Goal: Transaction & Acquisition: Purchase product/service

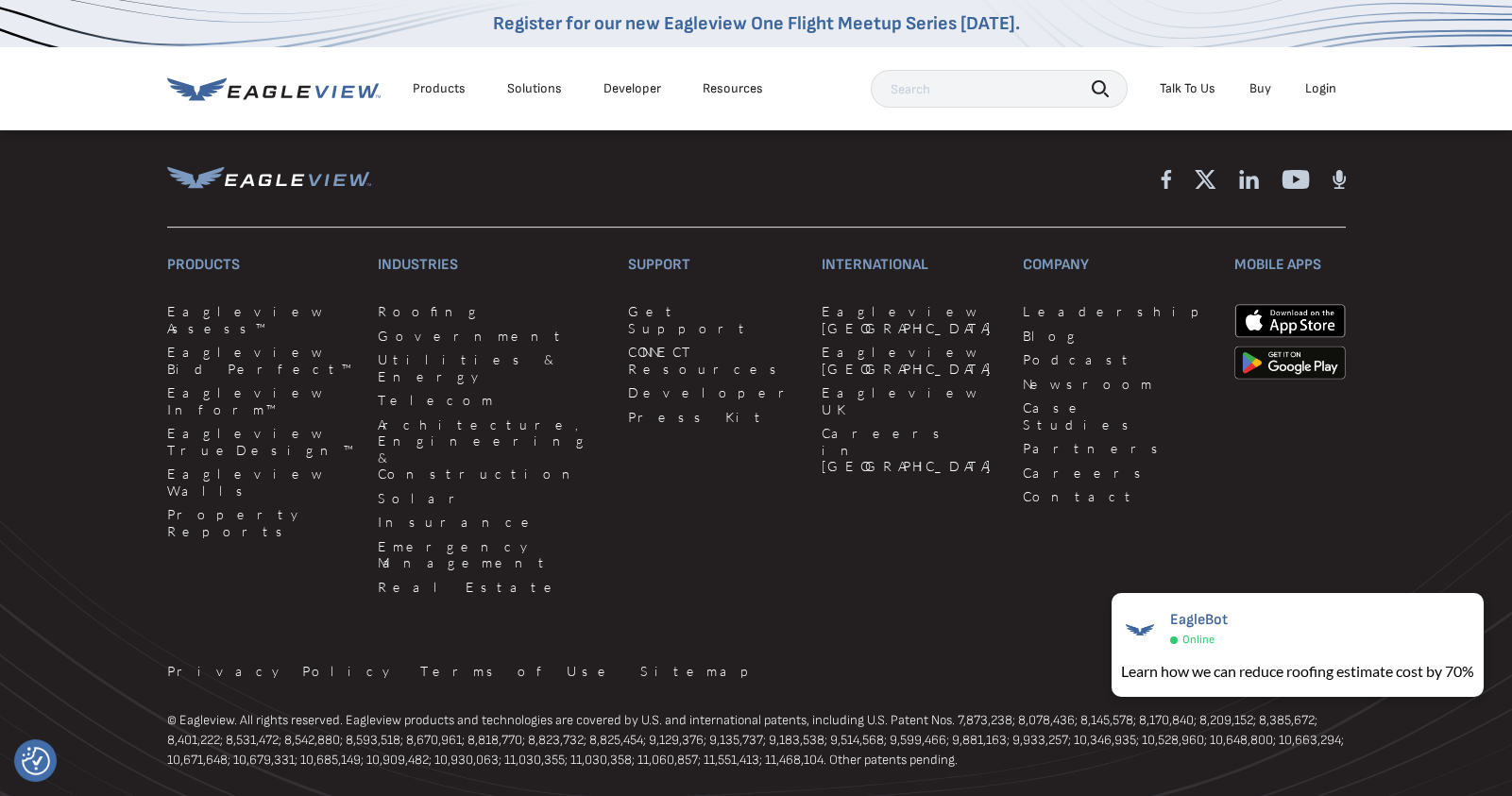
scroll to position [4464, 0]
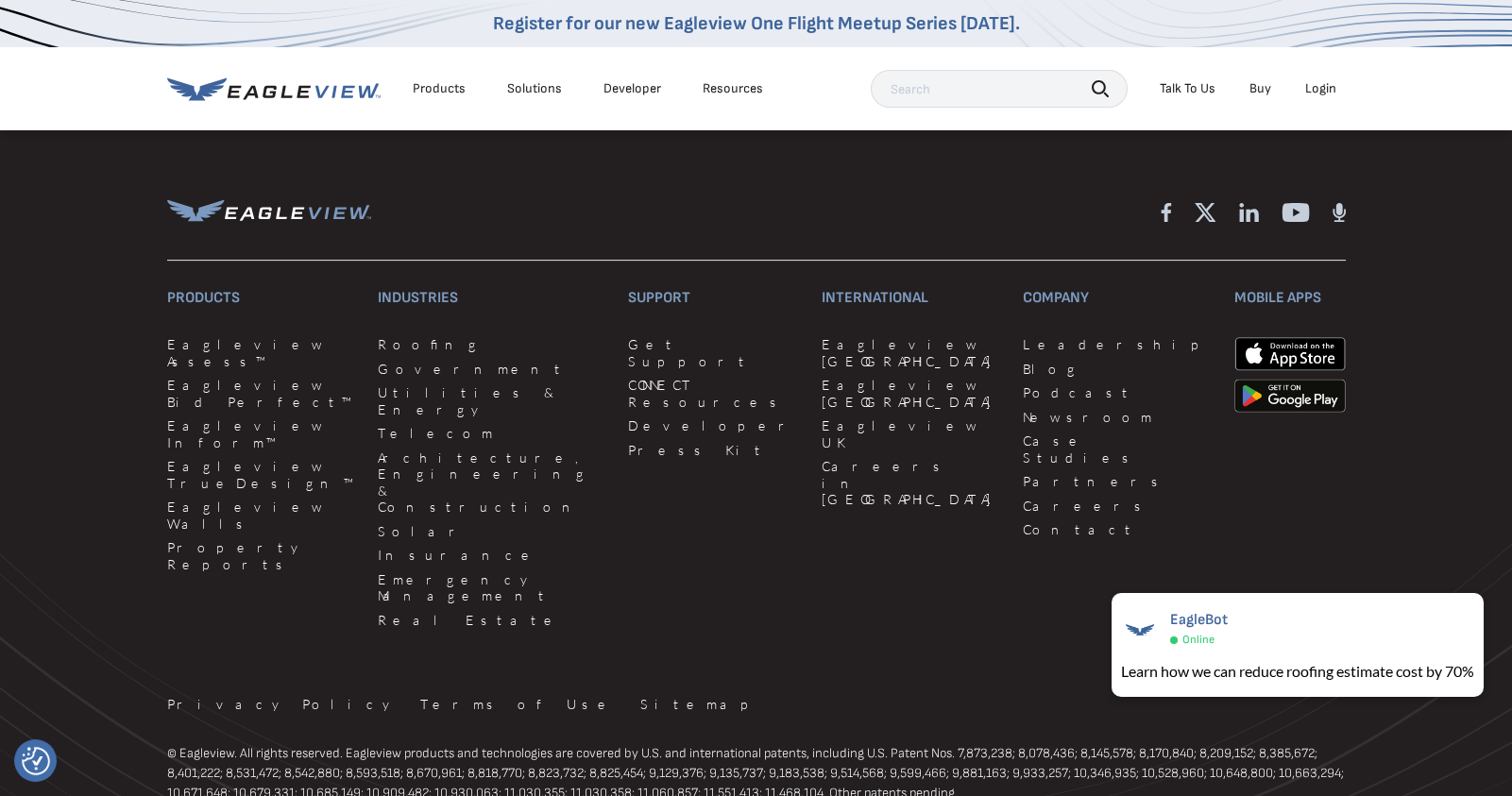
click at [1256, 90] on link "Buy" at bounding box center [1260, 89] width 22 height 17
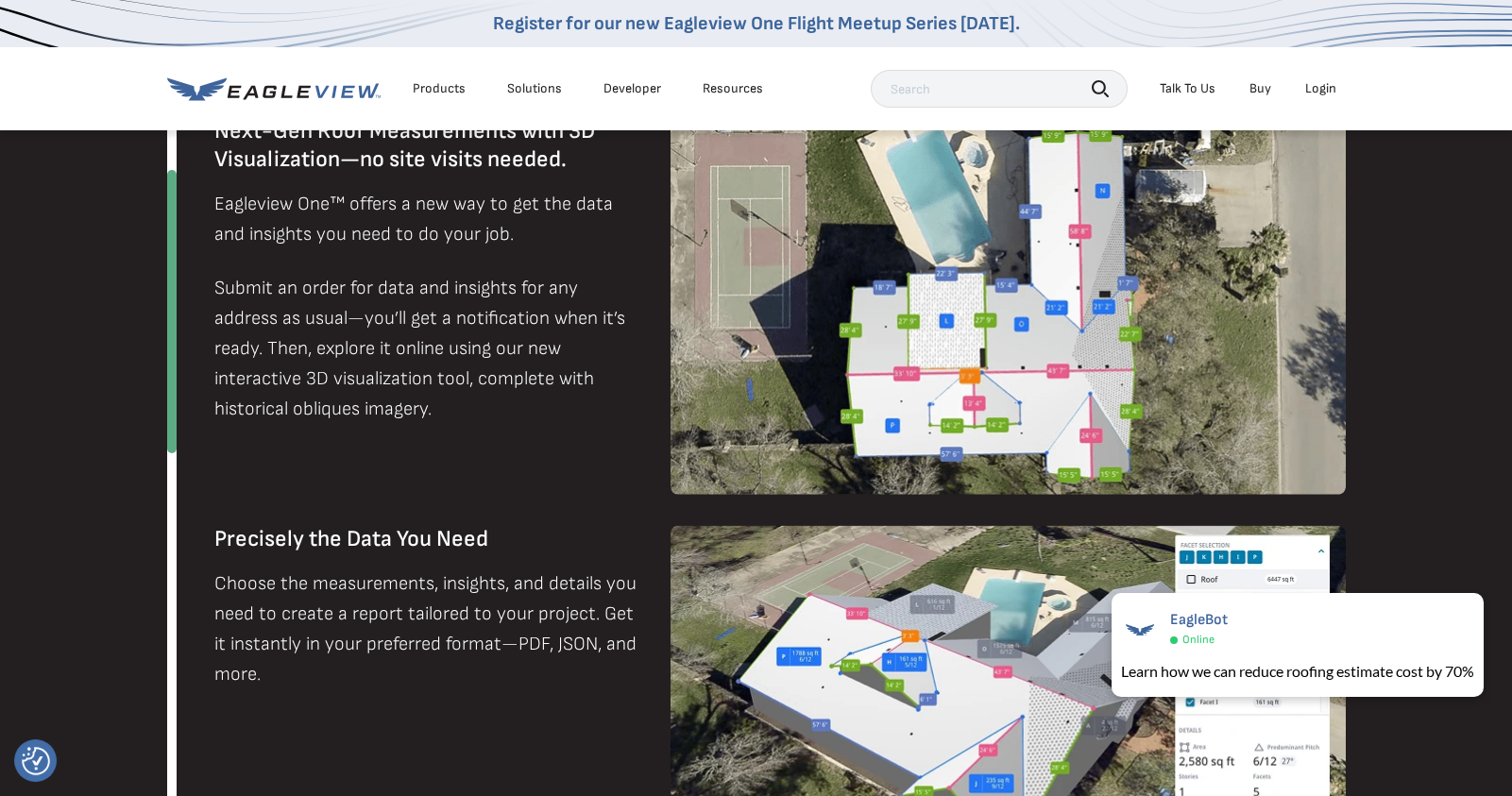
scroll to position [876, 0]
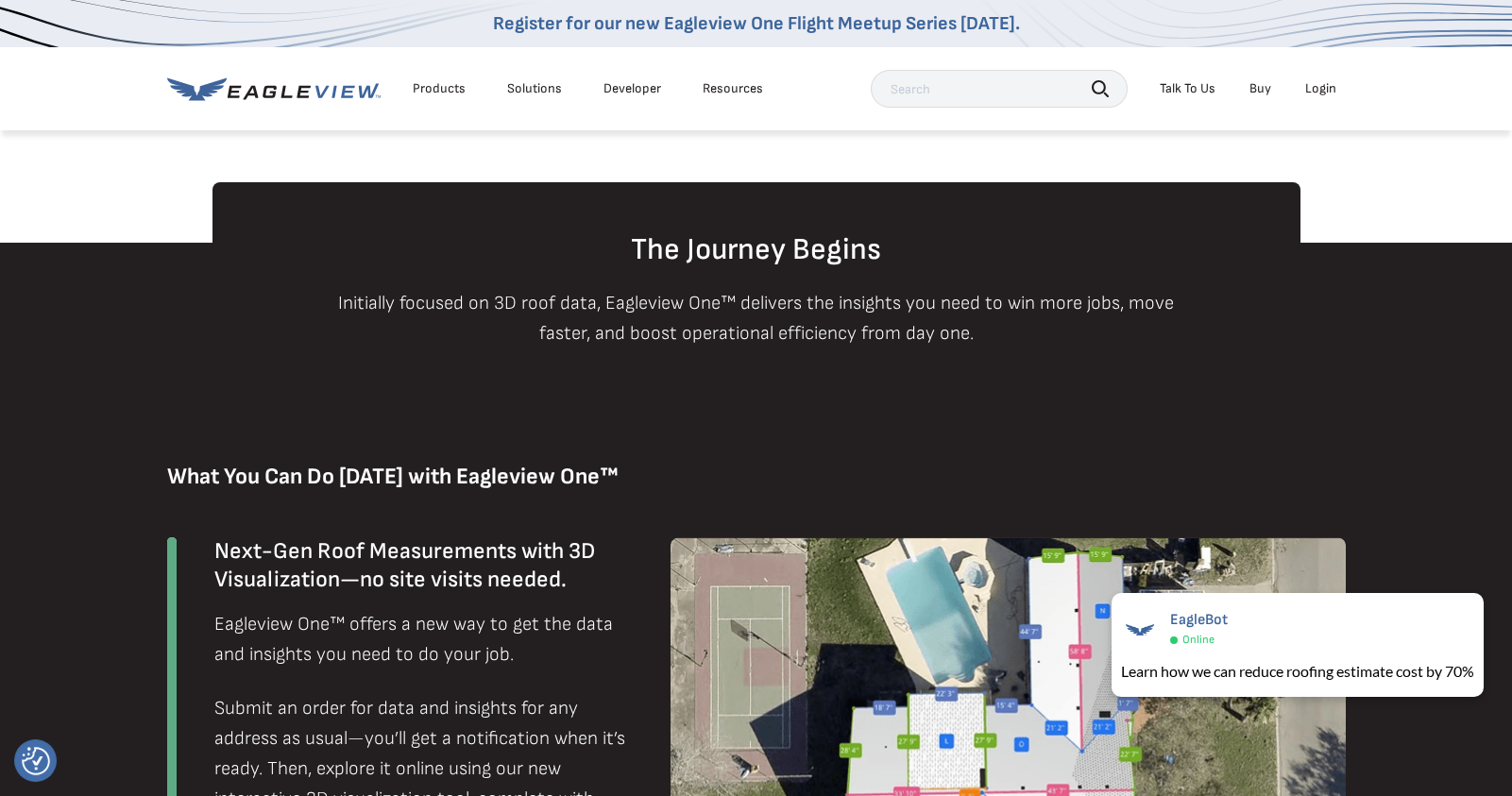
click at [429, 75] on li "Products" at bounding box center [439, 89] width 72 height 29
click at [439, 87] on div "Products" at bounding box center [439, 89] width 53 height 17
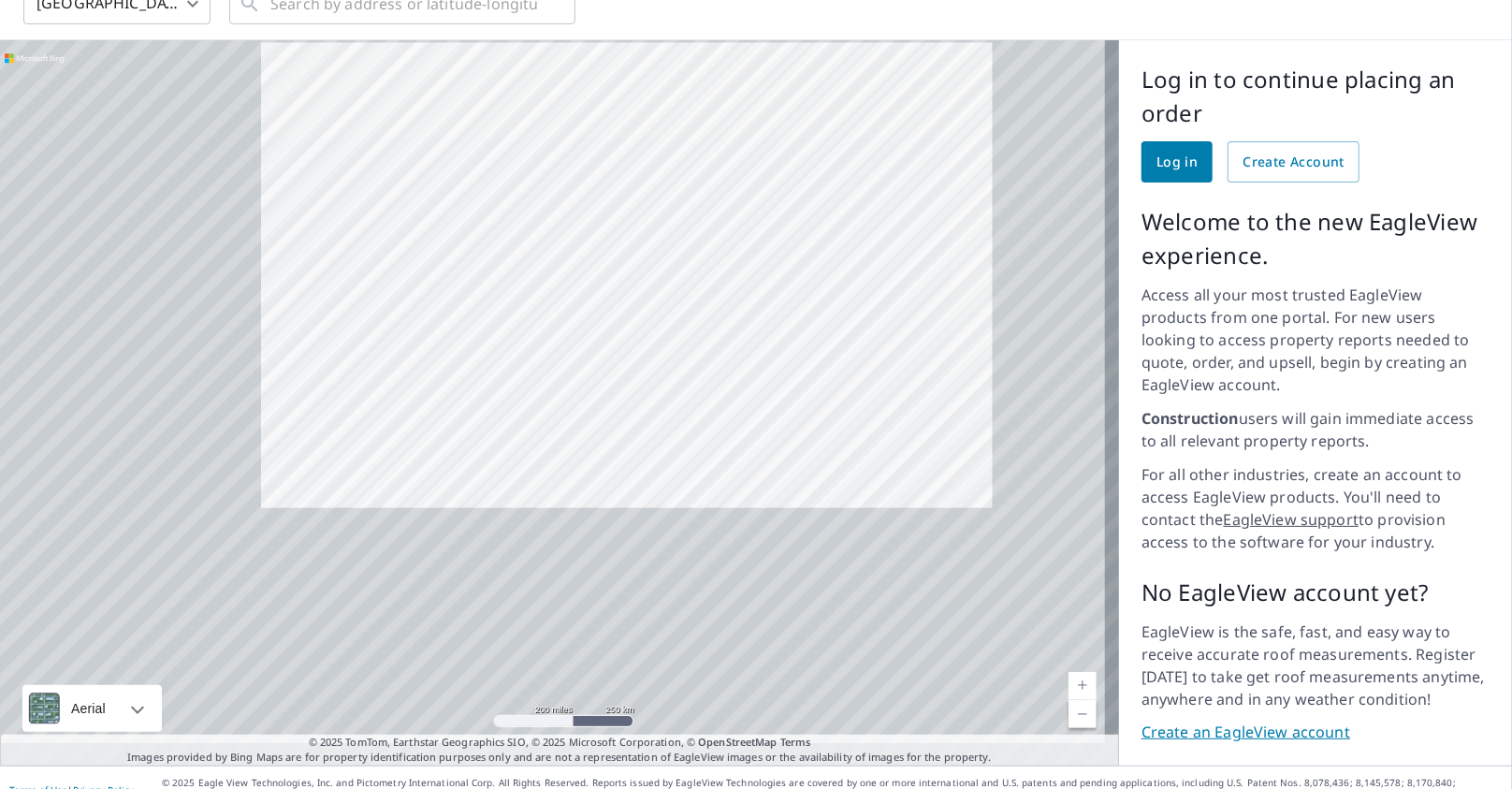
scroll to position [102, 0]
